Goal: Manage account settings

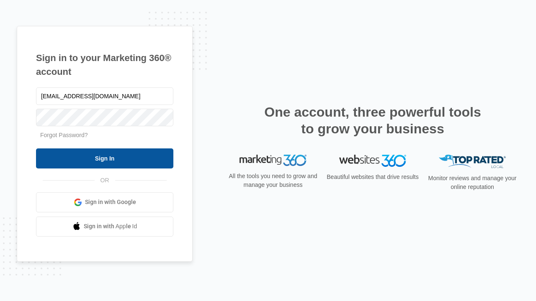
click at [105, 158] on input "Sign In" at bounding box center [104, 159] width 137 height 20
